Goal: Register for event/course

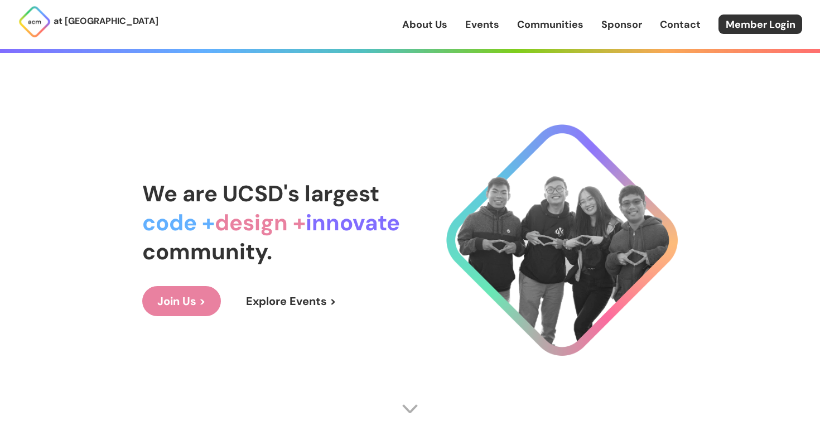
click at [476, 30] on link "Events" at bounding box center [482, 24] width 34 height 14
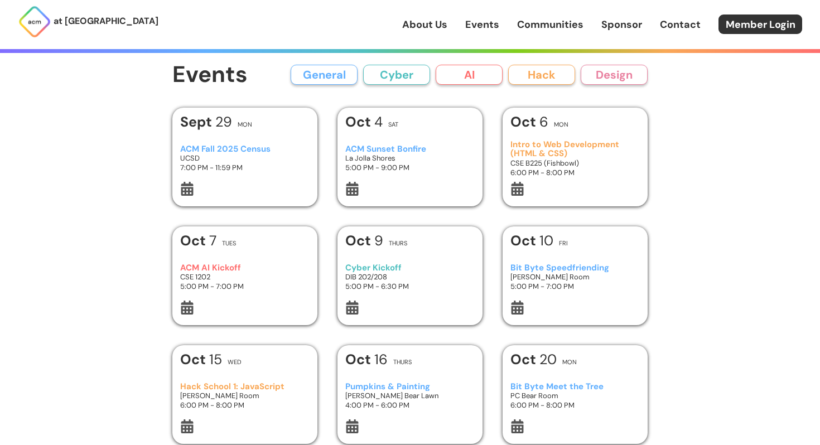
click at [562, 200] on div "[DATE] Mon Intro to Web Development (HTML & CSS) CSE B225 (Fishbowl) 6:00 PM - …" at bounding box center [574, 157] width 145 height 99
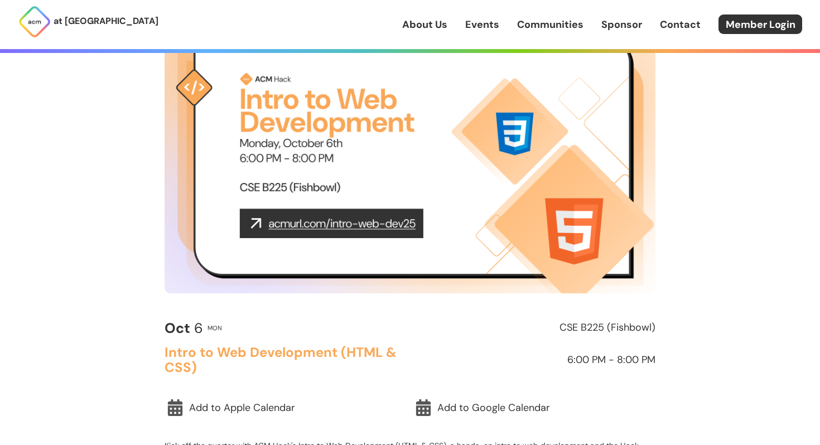
scroll to position [95, 0]
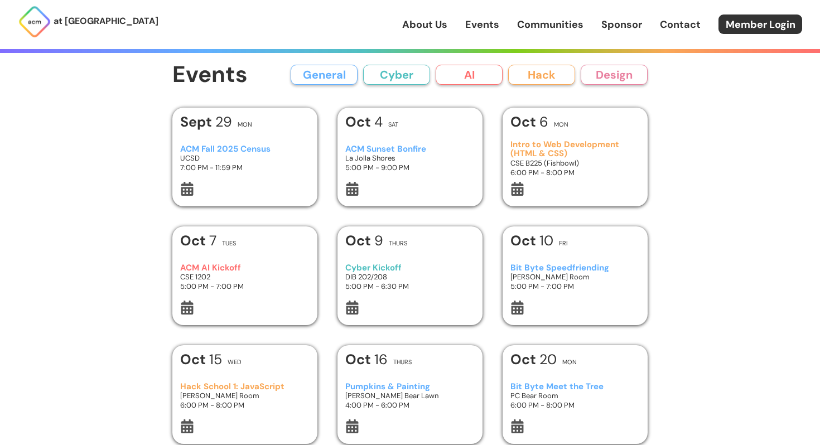
click at [226, 286] on h3 "5:00 PM - 7:00 PM" at bounding box center [245, 286] width 130 height 9
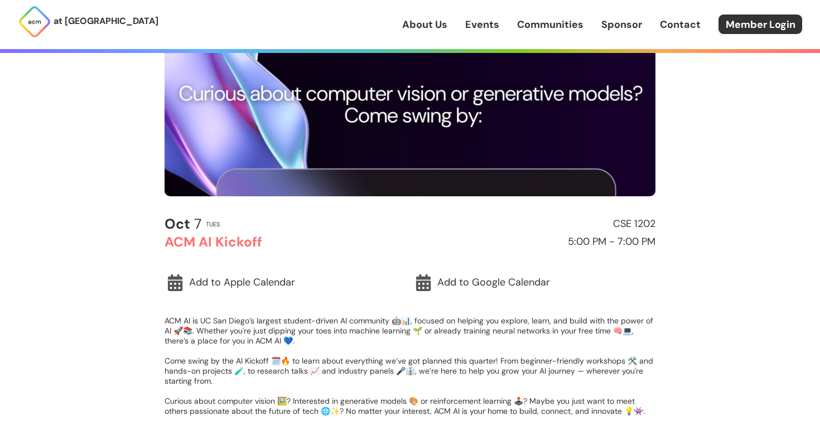
scroll to position [259, 0]
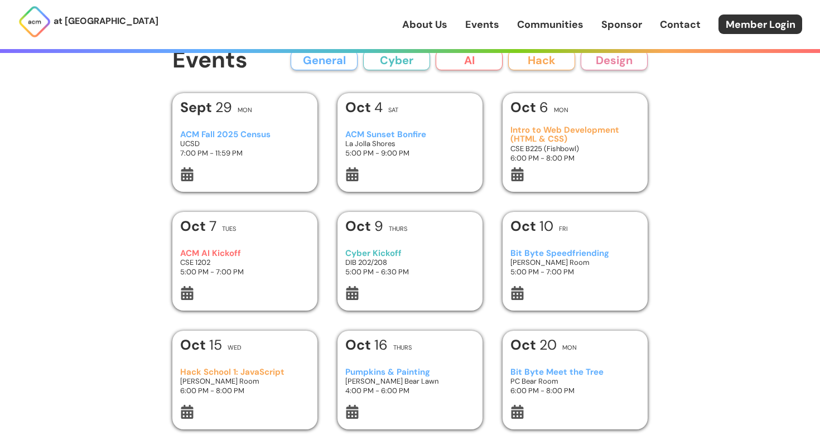
click at [269, 216] on div "[DATE] Tues ACM AI Kickoff CSE 1202 5:00 PM - 7:00 PM" at bounding box center [244, 261] width 145 height 99
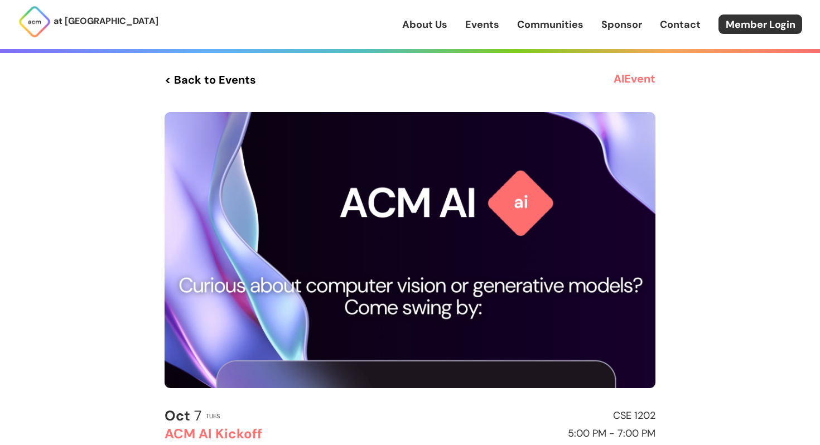
scroll to position [243, 0]
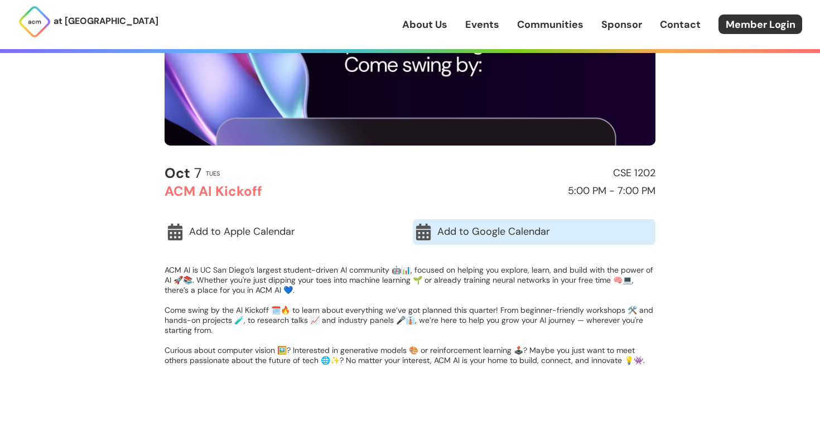
click at [438, 230] on link "Add to Google Calendar" at bounding box center [534, 232] width 243 height 26
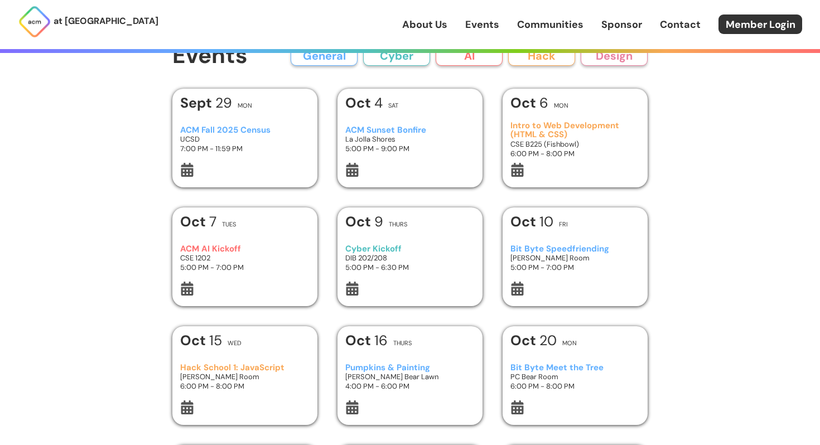
scroll to position [8, 0]
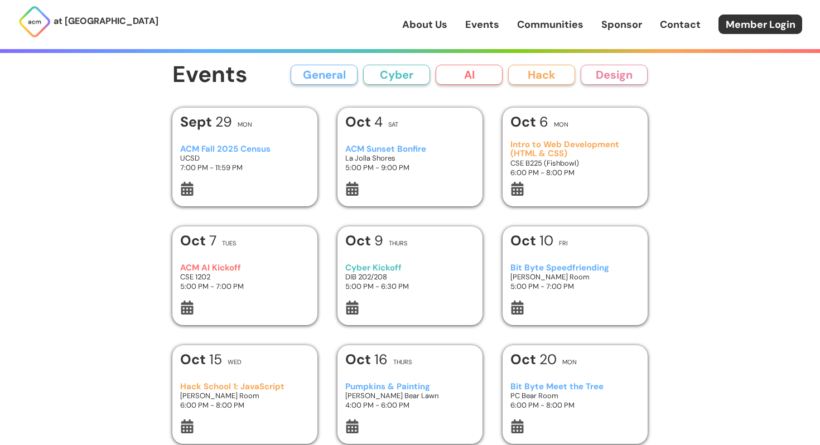
scroll to position [8, 0]
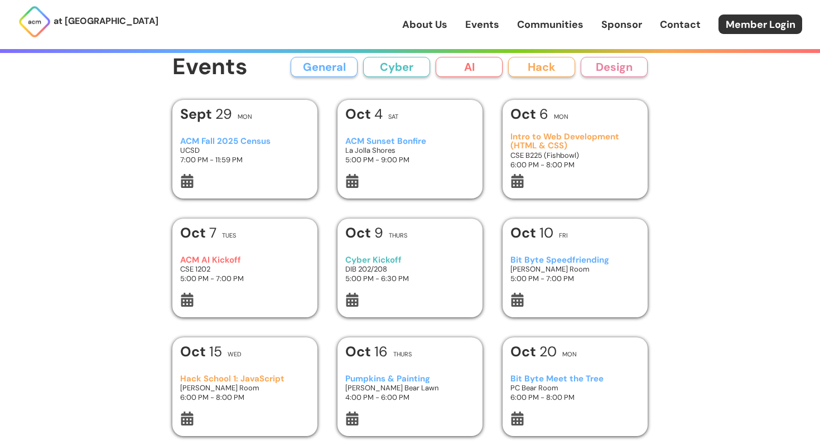
click at [254, 279] on h3 "5:00 PM - 7:00 PM" at bounding box center [245, 278] width 130 height 9
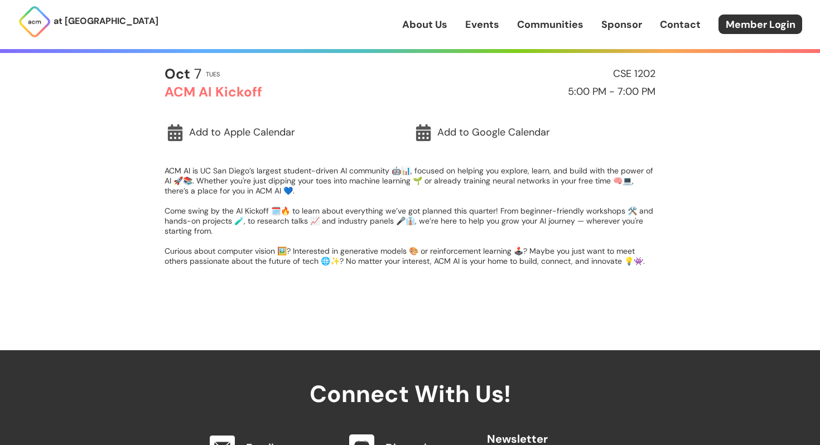
scroll to position [350, 0]
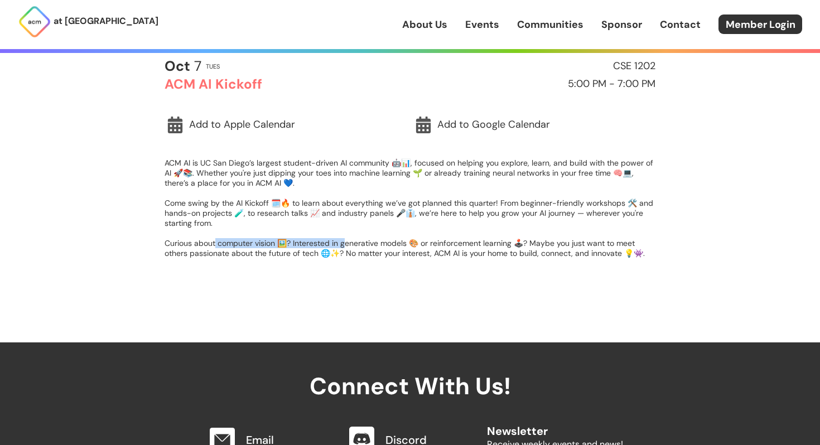
drag, startPoint x: 216, startPoint y: 238, endPoint x: 345, endPoint y: 243, distance: 128.9
click at [346, 244] on p "ACM AI is UC San Diego’s largest student-driven AI community 🤖📊, focused on hel…" at bounding box center [409, 208] width 491 height 100
